Goal: Find specific page/section: Find specific page/section

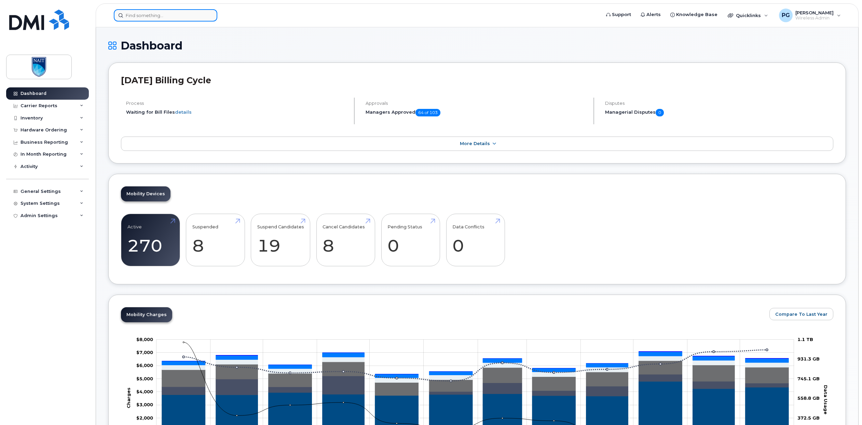
click at [148, 15] on input at bounding box center [165, 15] width 103 height 12
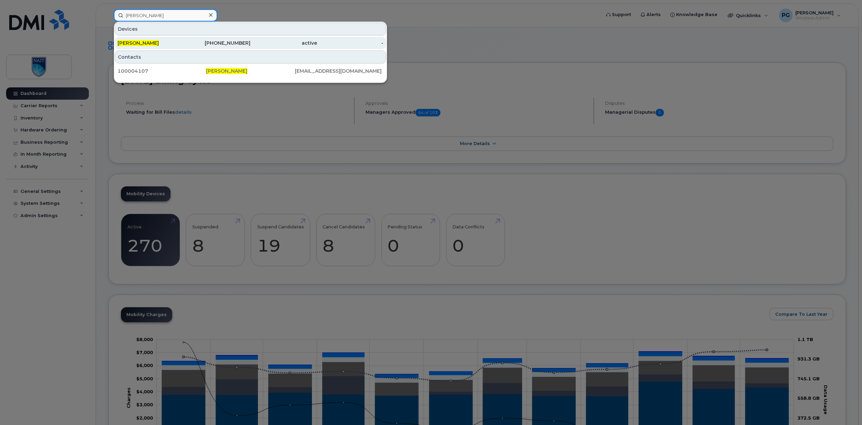
type input "[PERSON_NAME]"
click at [165, 43] on div "[PERSON_NAME]" at bounding box center [150, 43] width 67 height 7
